Goal: Information Seeking & Learning: Learn about a topic

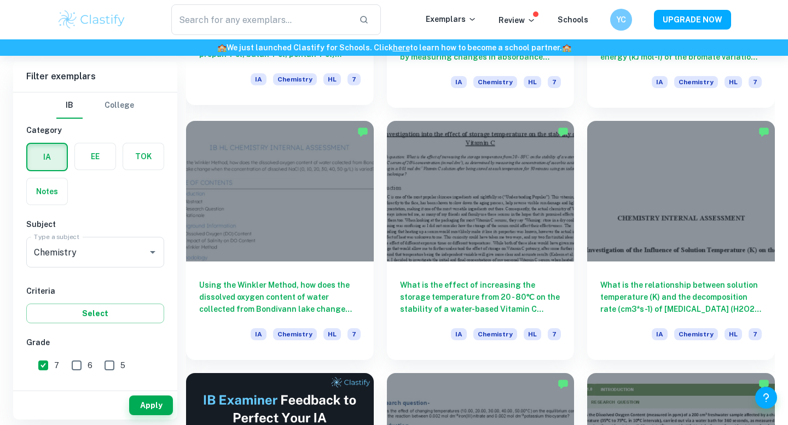
scroll to position [1518, 0]
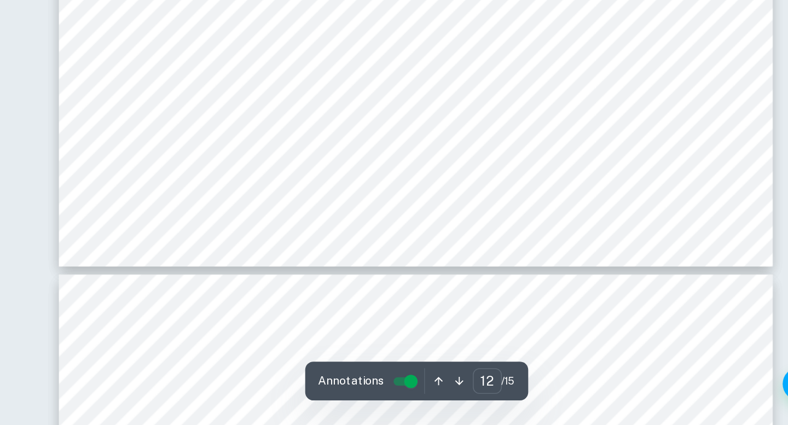
scroll to position [7383, 0]
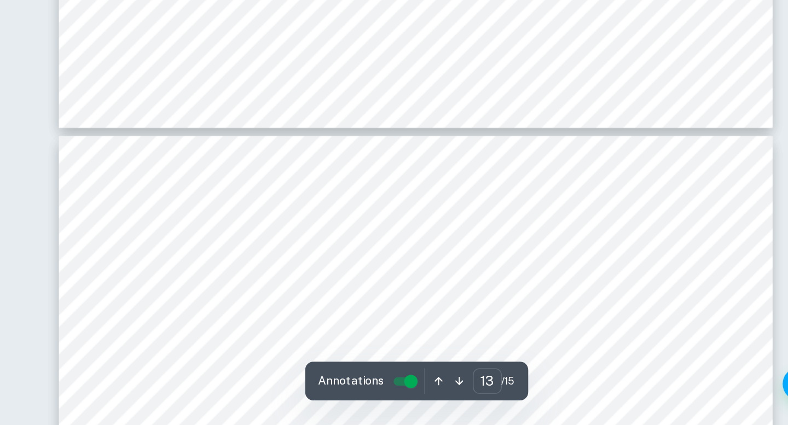
type input "14"
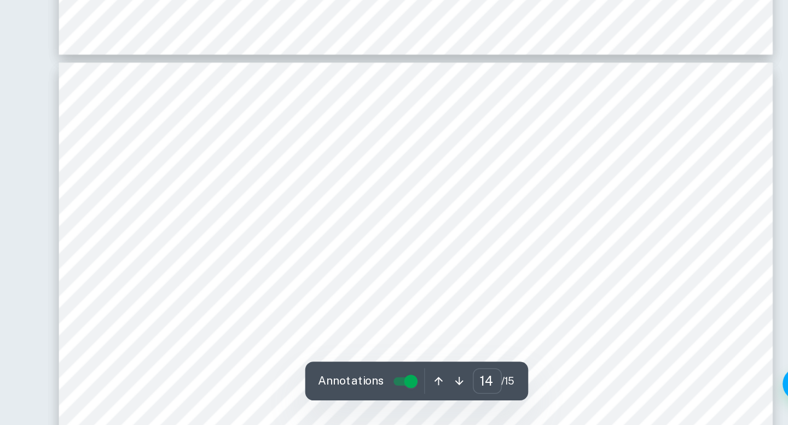
scroll to position [8140, 0]
